Goal: Information Seeking & Learning: Find specific fact

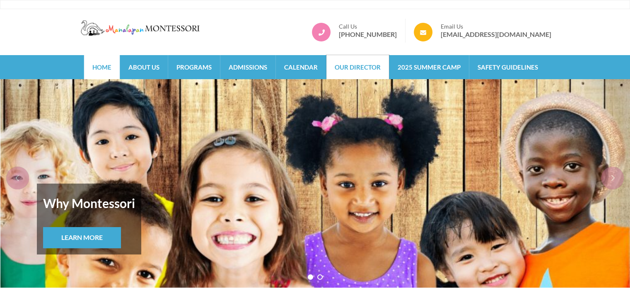
click at [348, 71] on link "Our Director" at bounding box center [357, 67] width 62 height 24
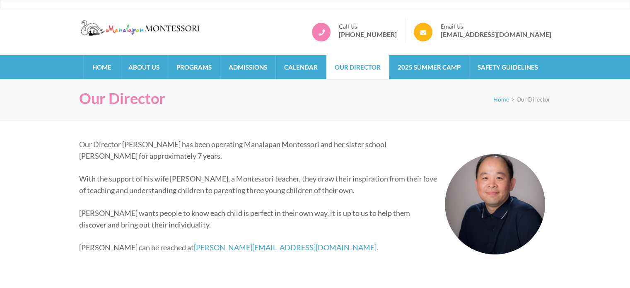
click at [125, 144] on p "Our Director [PERSON_NAME] has been operating Manalapan Montessori and her sist…" at bounding box center [312, 149] width 466 height 23
click at [126, 145] on p "Our Director [PERSON_NAME] has been operating Manalapan Montessori and her sist…" at bounding box center [312, 149] width 466 height 23
click at [132, 144] on p "Our Director [PERSON_NAME] has been operating Manalapan Montessori and her sist…" at bounding box center [312, 149] width 466 height 23
click at [159, 146] on p "Our Director [PERSON_NAME] has been operating Manalapan Montessori and her sist…" at bounding box center [312, 149] width 466 height 23
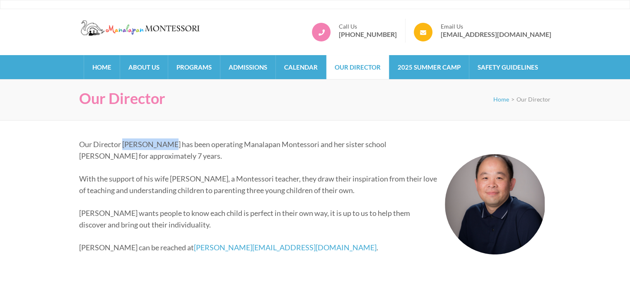
drag, startPoint x: 160, startPoint y: 147, endPoint x: 126, endPoint y: 147, distance: 34.4
click at [126, 147] on p "Our Director [PERSON_NAME] has been operating Manalapan Montessori and her sist…" at bounding box center [312, 149] width 466 height 23
copy p "[PERSON_NAME]"
